Goal: Information Seeking & Learning: Learn about a topic

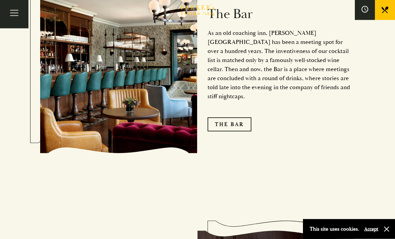
scroll to position [835, 0]
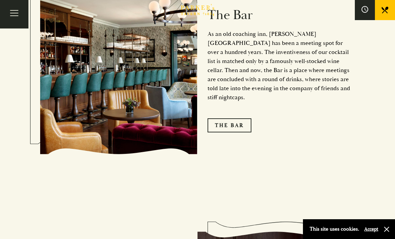
click at [214, 118] on link "The Bar" at bounding box center [230, 125] width 44 height 14
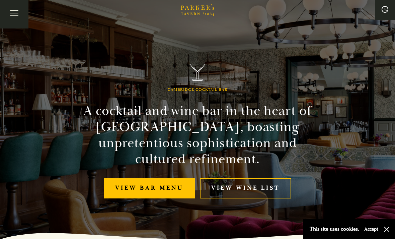
click at [137, 196] on link "View bar menu" at bounding box center [149, 188] width 91 height 20
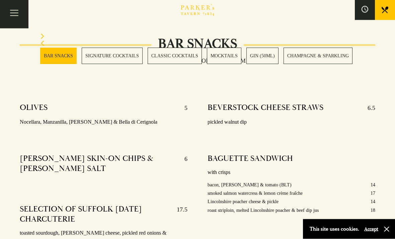
scroll to position [235, 0]
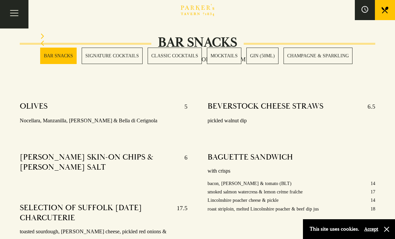
click at [97, 59] on link "SIGNATURE COCKTAILS" at bounding box center [112, 56] width 61 height 16
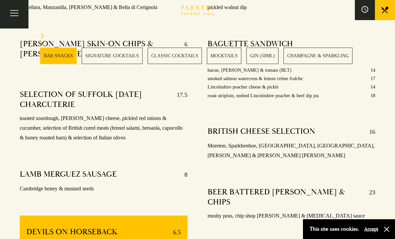
scroll to position [312, 0]
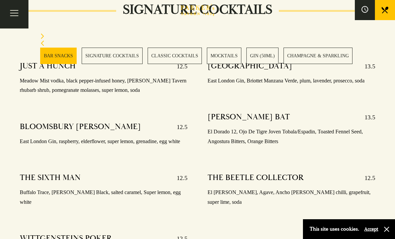
scroll to position [257, 0]
